Goal: Task Accomplishment & Management: Complete application form

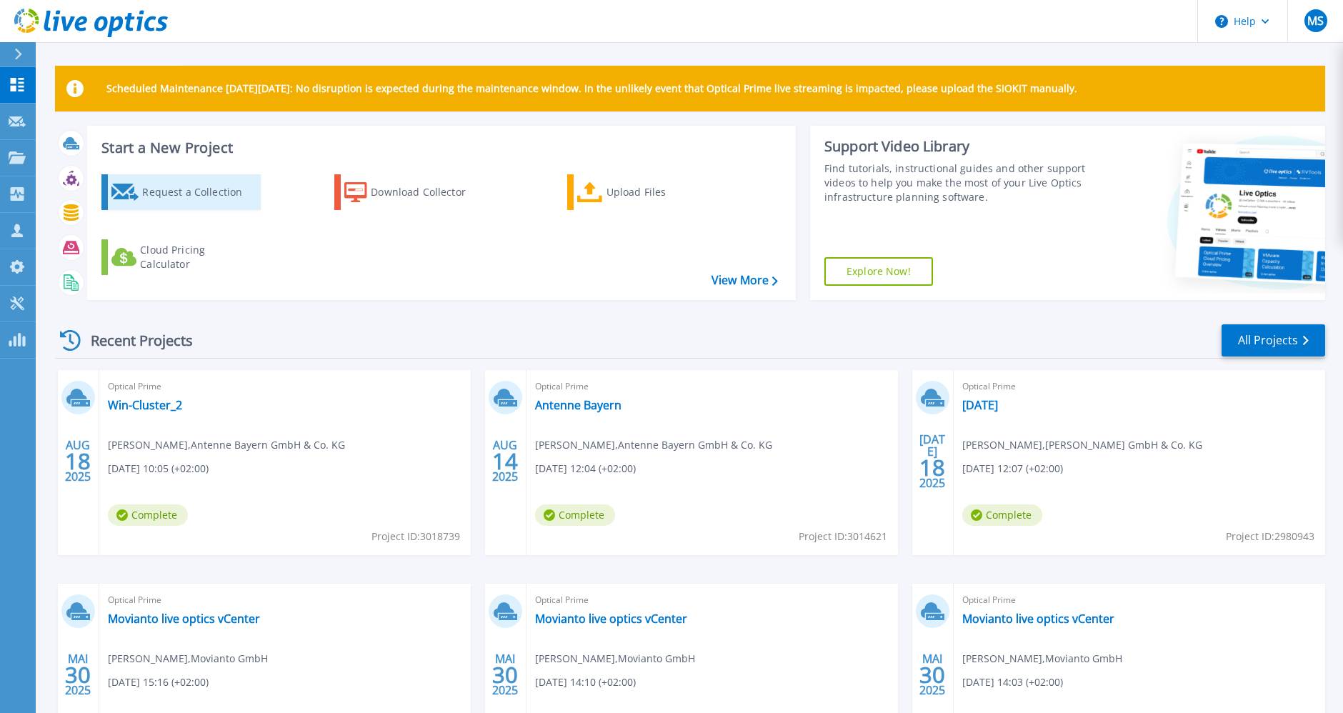
click at [203, 192] on div "Request a Collection" at bounding box center [199, 192] width 114 height 29
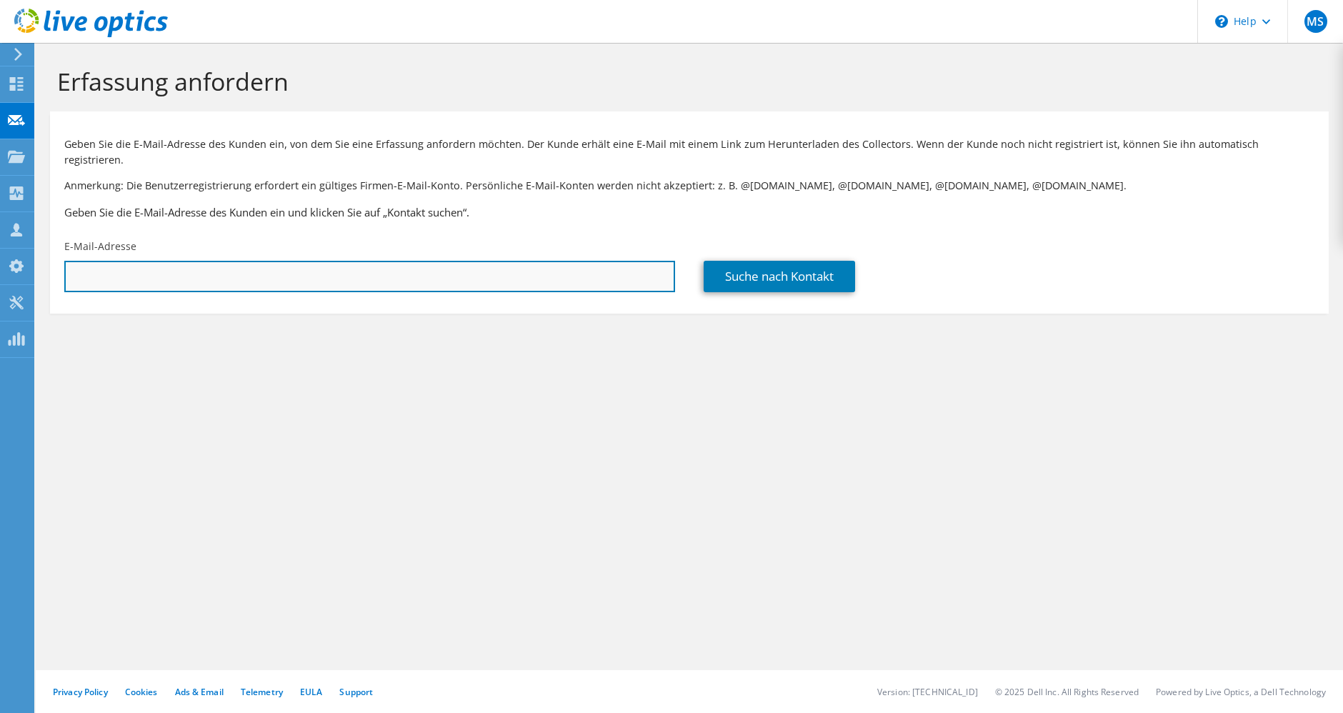
drag, startPoint x: 179, startPoint y: 259, endPoint x: 186, endPoint y: 256, distance: 7.4
click at [179, 261] on input "text" at bounding box center [369, 276] width 611 height 31
click at [212, 273] on input "text" at bounding box center [369, 276] width 611 height 31
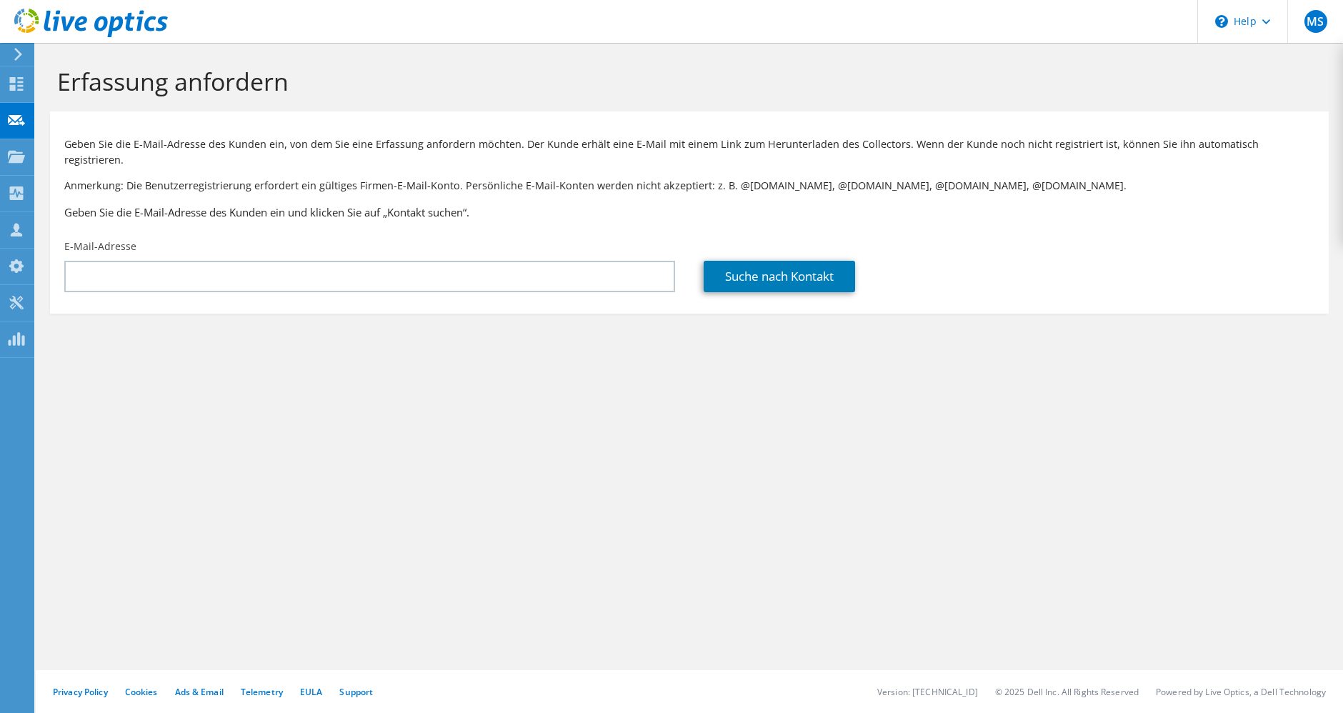
click at [510, 399] on div "Erfassung anfordern Geben Sie die E-Mail-Adresse des Kunden ein, von dem Sie ei…" at bounding box center [689, 378] width 1307 height 670
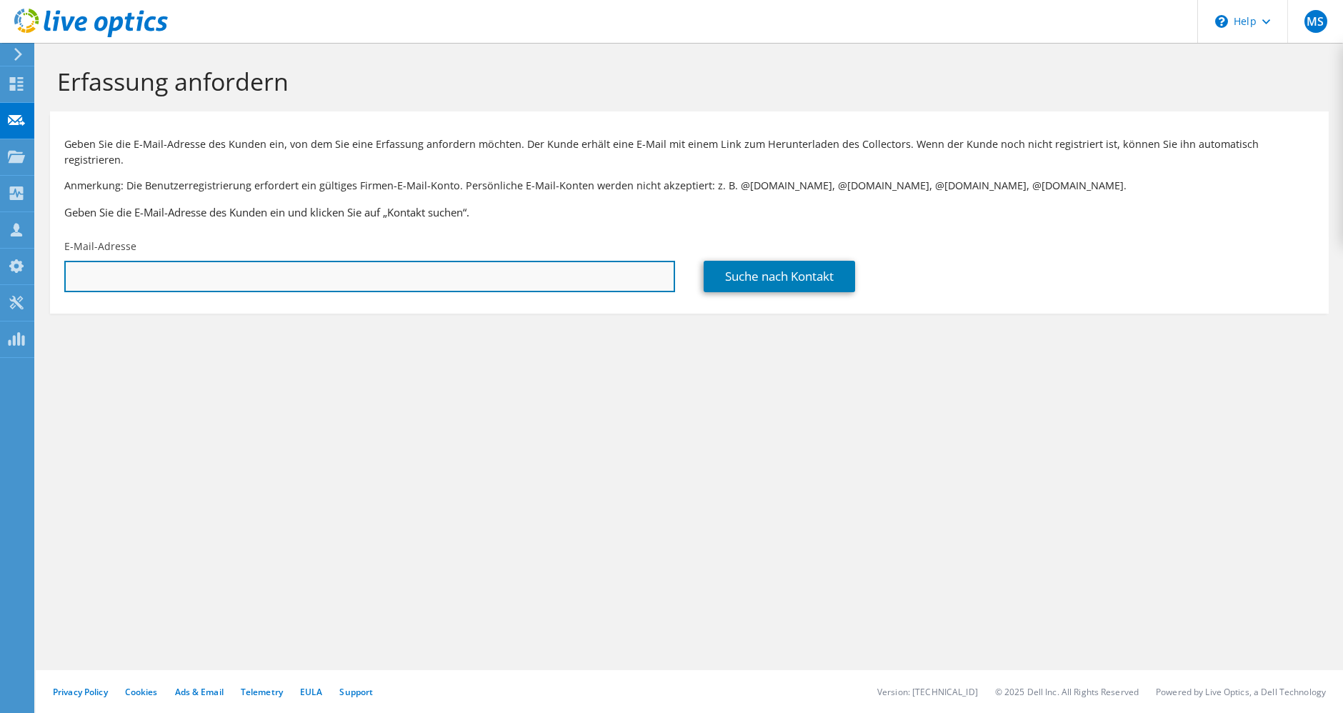
click at [406, 265] on input "text" at bounding box center [369, 276] width 611 height 31
click at [116, 265] on input "text" at bounding box center [369, 276] width 611 height 31
paste input "Adrian.Schenke@tti-emea.com"
type input "Adrian.Schenke@tti-emea.com"
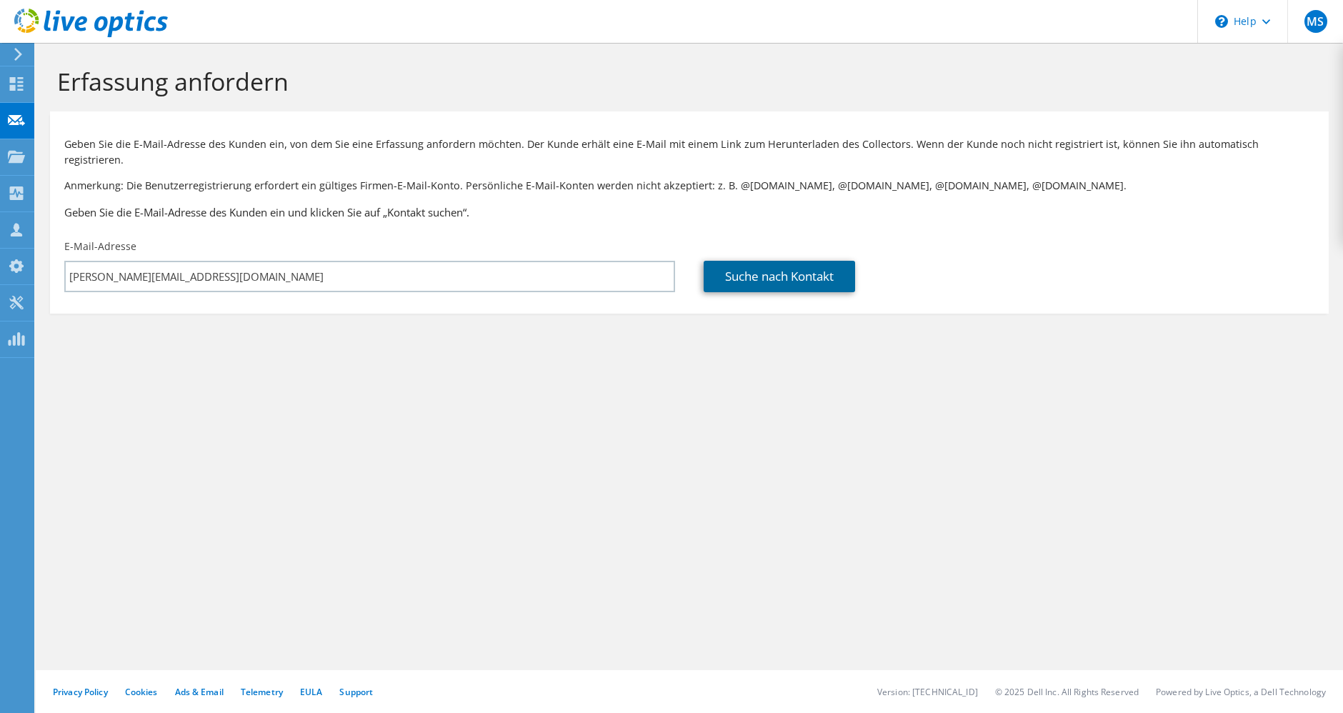
click at [769, 261] on link "Suche nach Kontakt" at bounding box center [778, 276] width 151 height 31
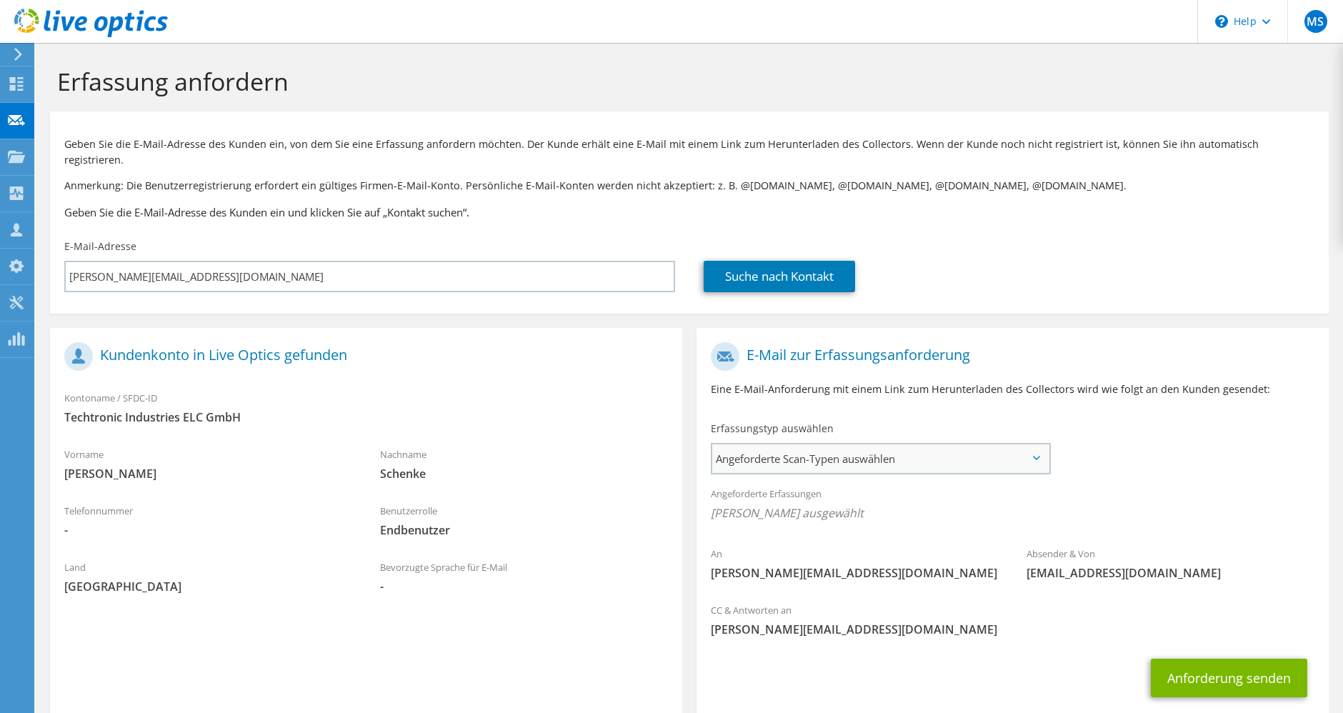
click at [846, 449] on span "Angeforderte Scan-Typen auswählen" at bounding box center [880, 458] width 336 height 29
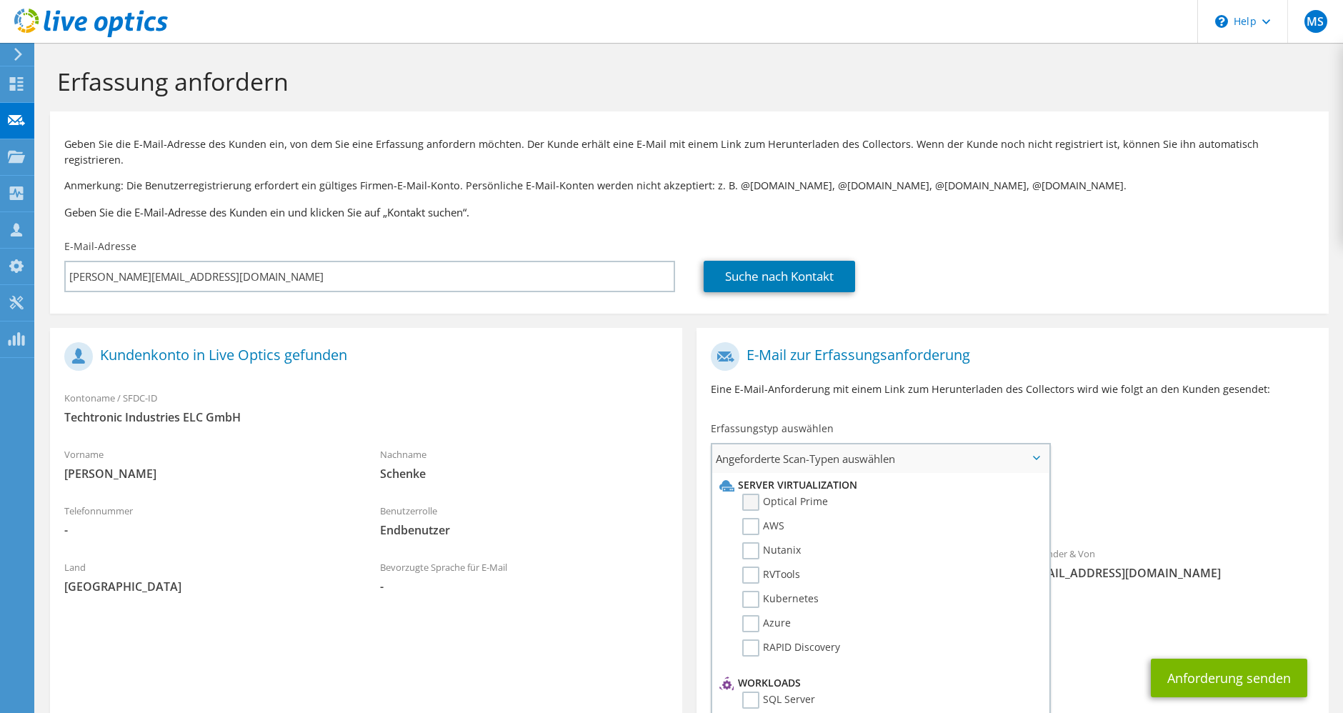
click at [759, 493] on label "Optical Prime" at bounding box center [785, 501] width 86 height 17
click at [0, 0] on input "Optical Prime" at bounding box center [0, 0] width 0 height 0
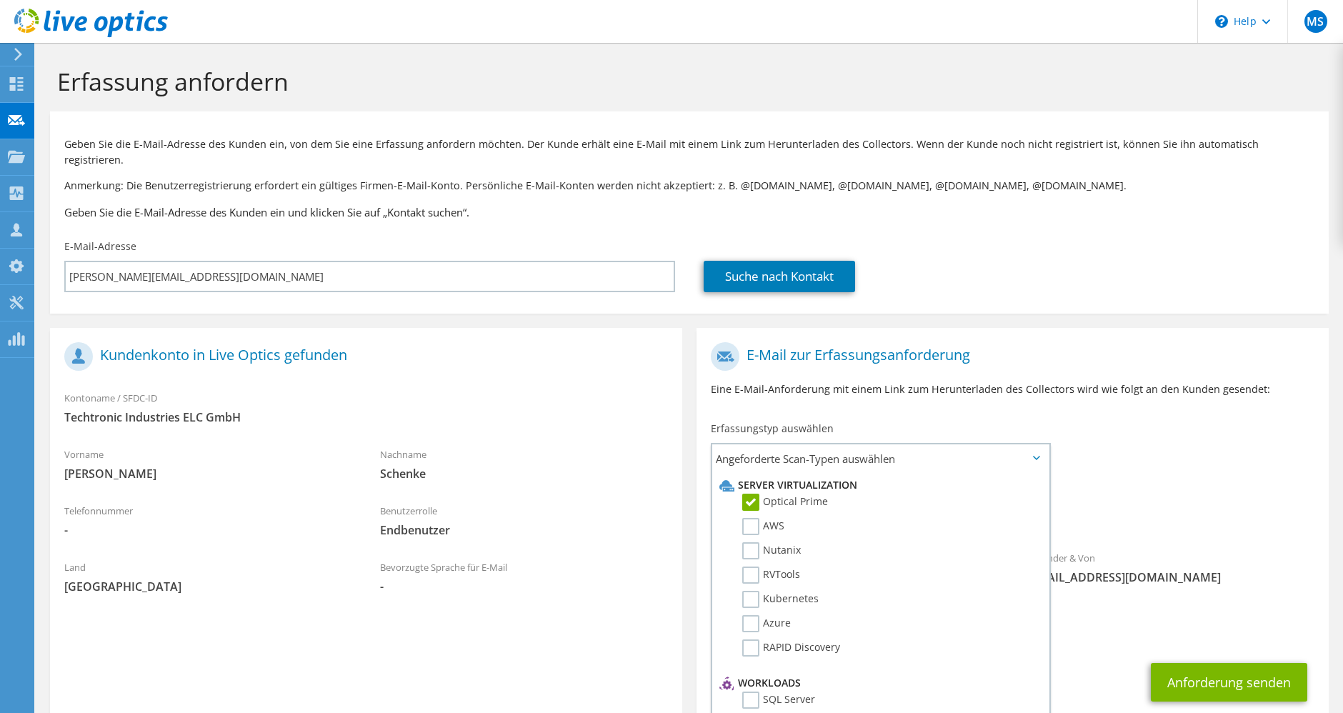
click at [1223, 484] on div "Angeforderte Erfassungen Keine Scans ausgewählt Optical Prime" at bounding box center [1012, 506] width 632 height 57
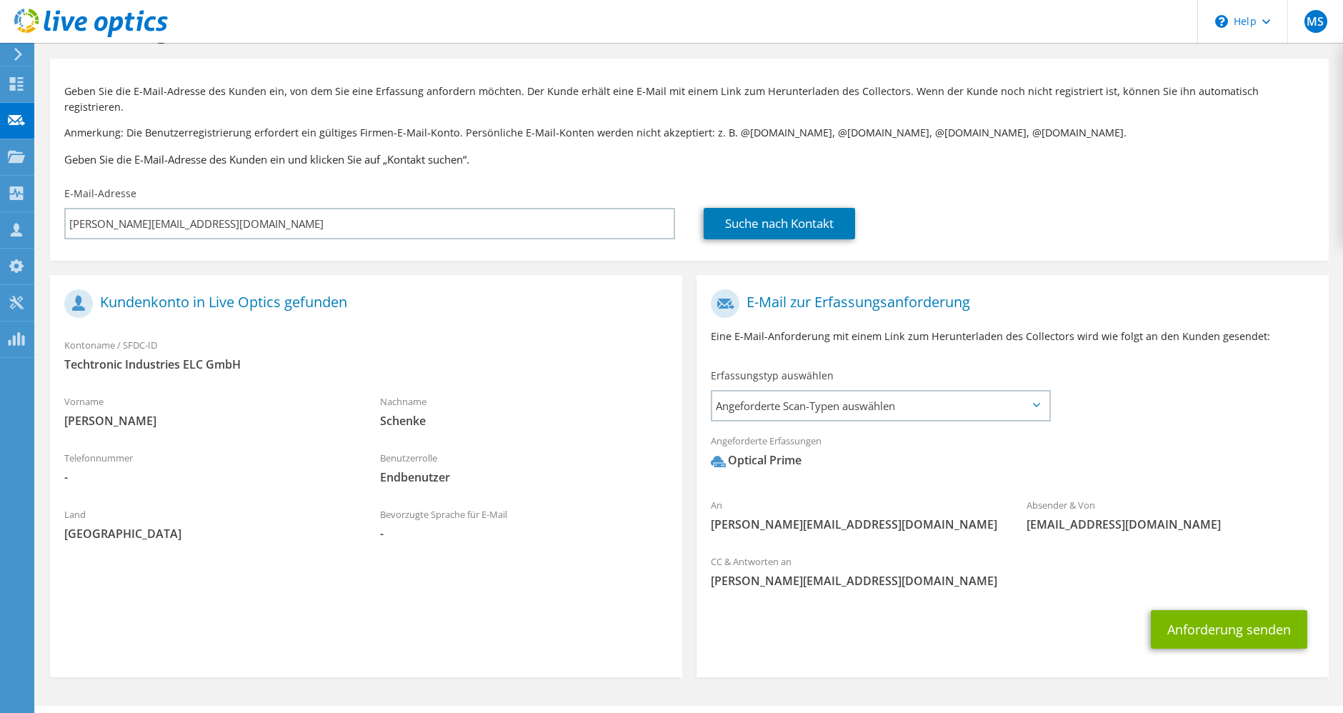
scroll to position [73, 0]
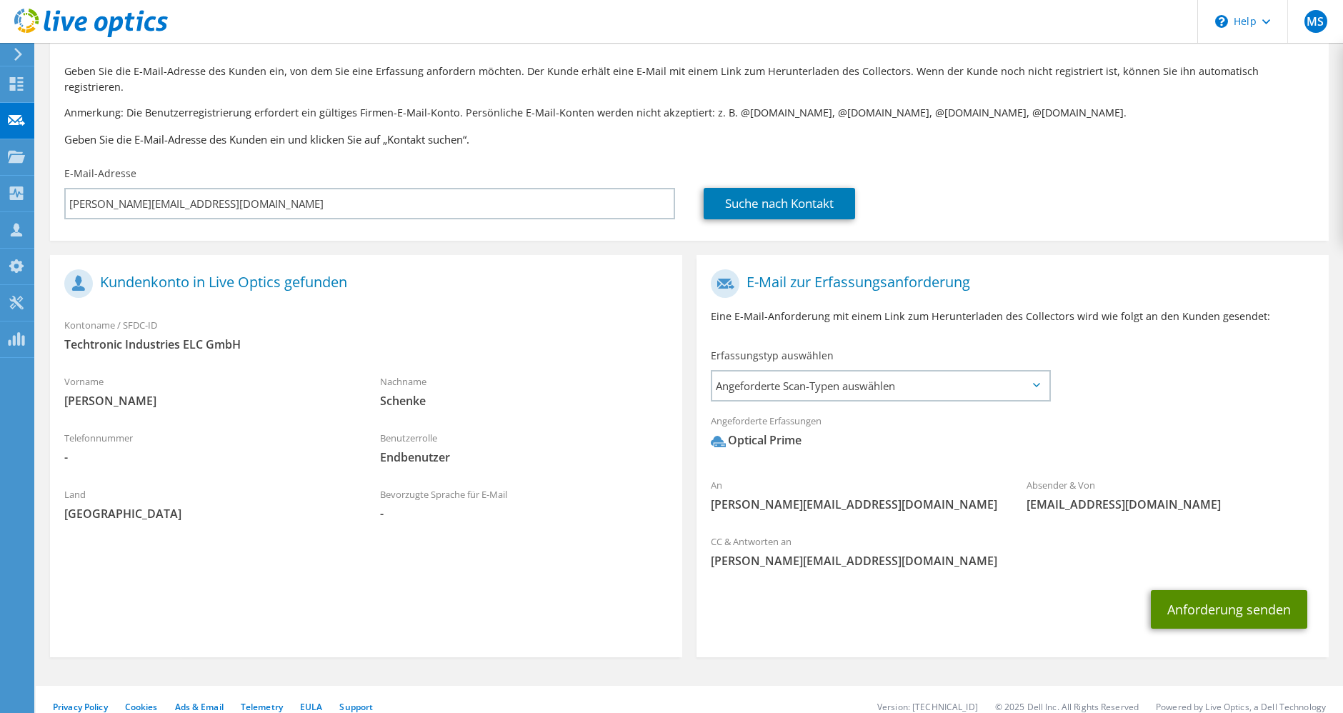
click at [1255, 595] on button "Anforderung senden" at bounding box center [1229, 609] width 156 height 39
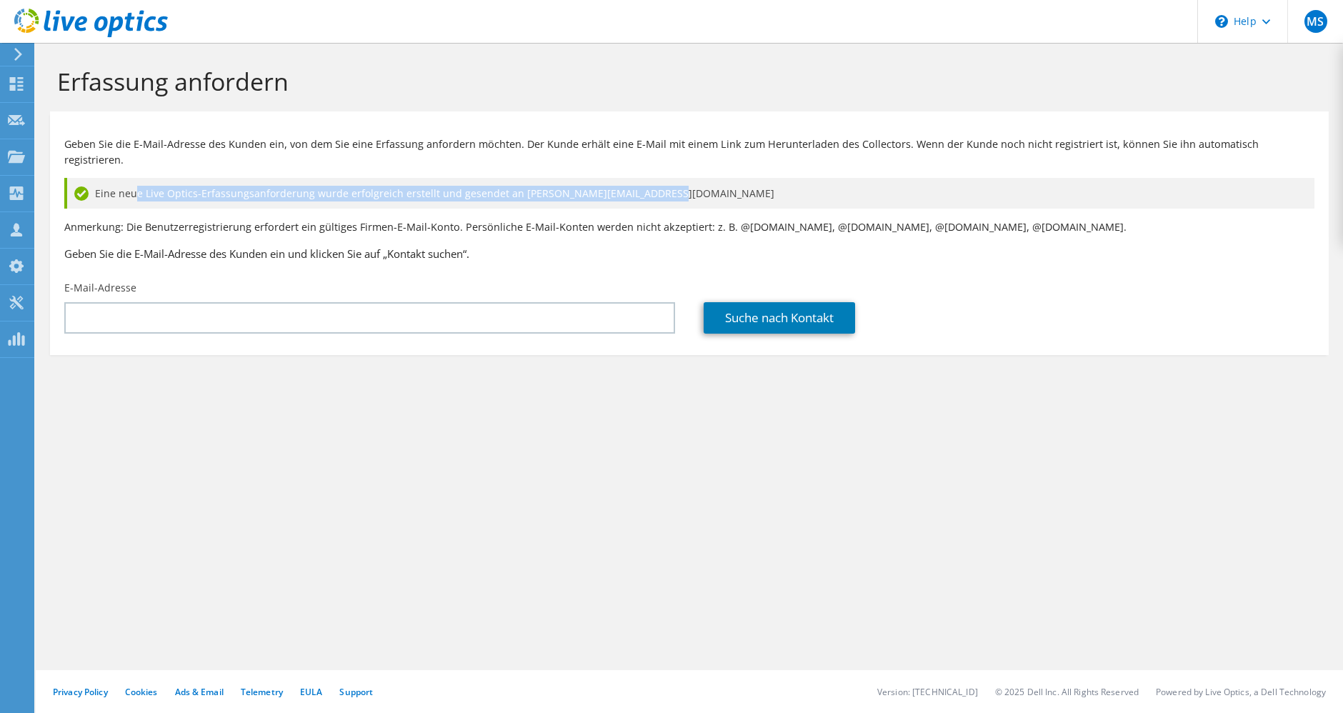
drag, startPoint x: 144, startPoint y: 171, endPoint x: 716, endPoint y: 186, distance: 572.2
click at [716, 186] on div "Eine neue Live Optics-Erfassungsanforderung wurde erfolgreich erstellt und gese…" at bounding box center [689, 193] width 1250 height 31
